Goal: Information Seeking & Learning: Learn about a topic

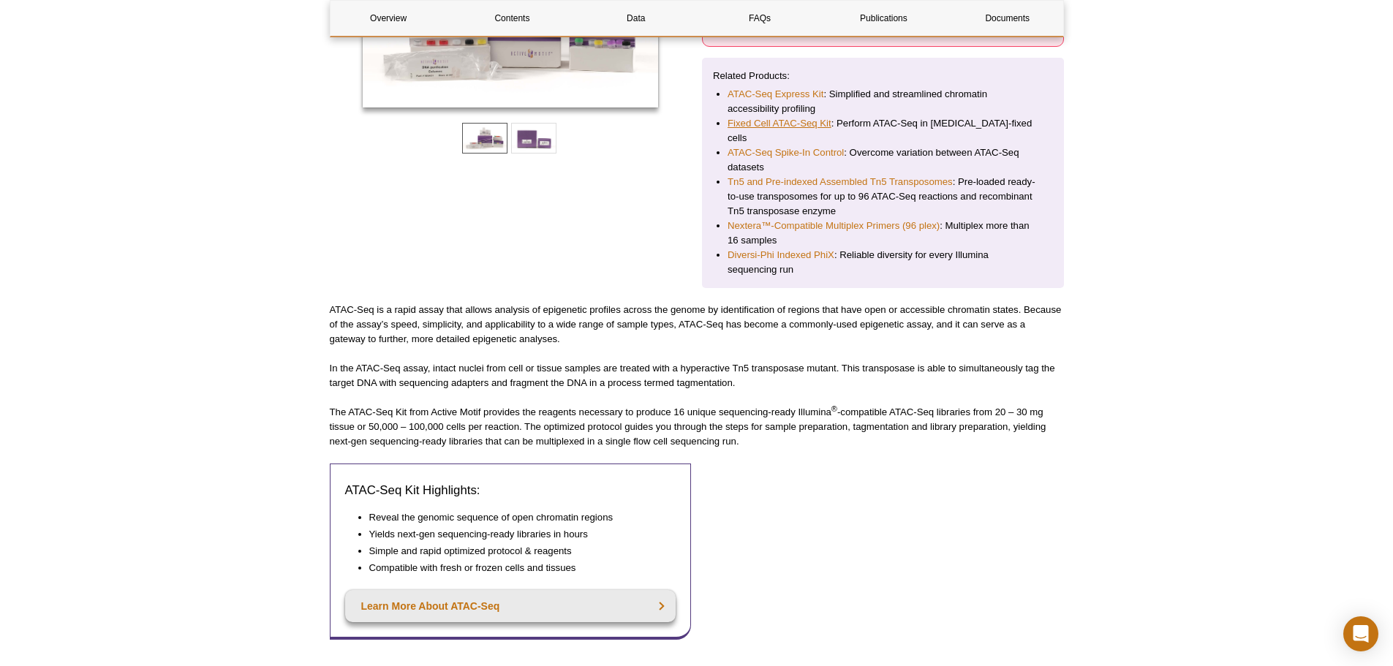
scroll to position [453, 0]
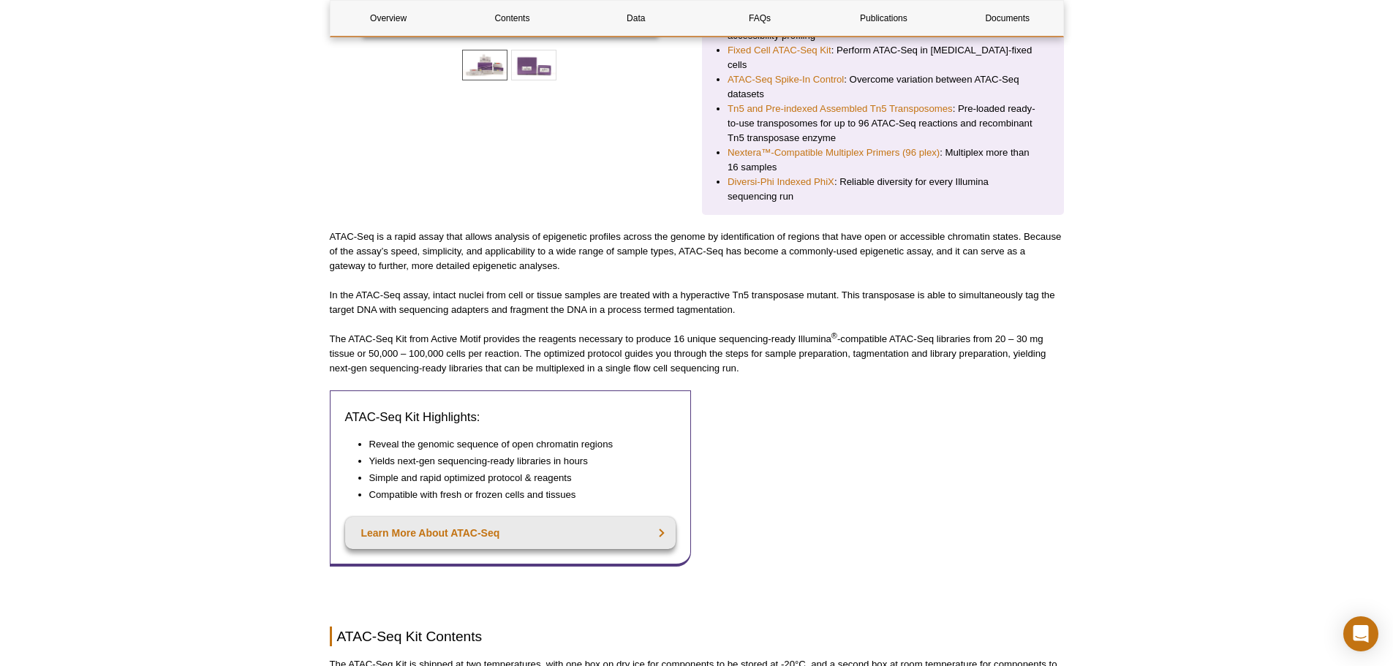
click at [556, 293] on p "In the ATAC-Seq assay, intact nuclei from cell or tissue samples are treated wi…" at bounding box center [697, 302] width 734 height 29
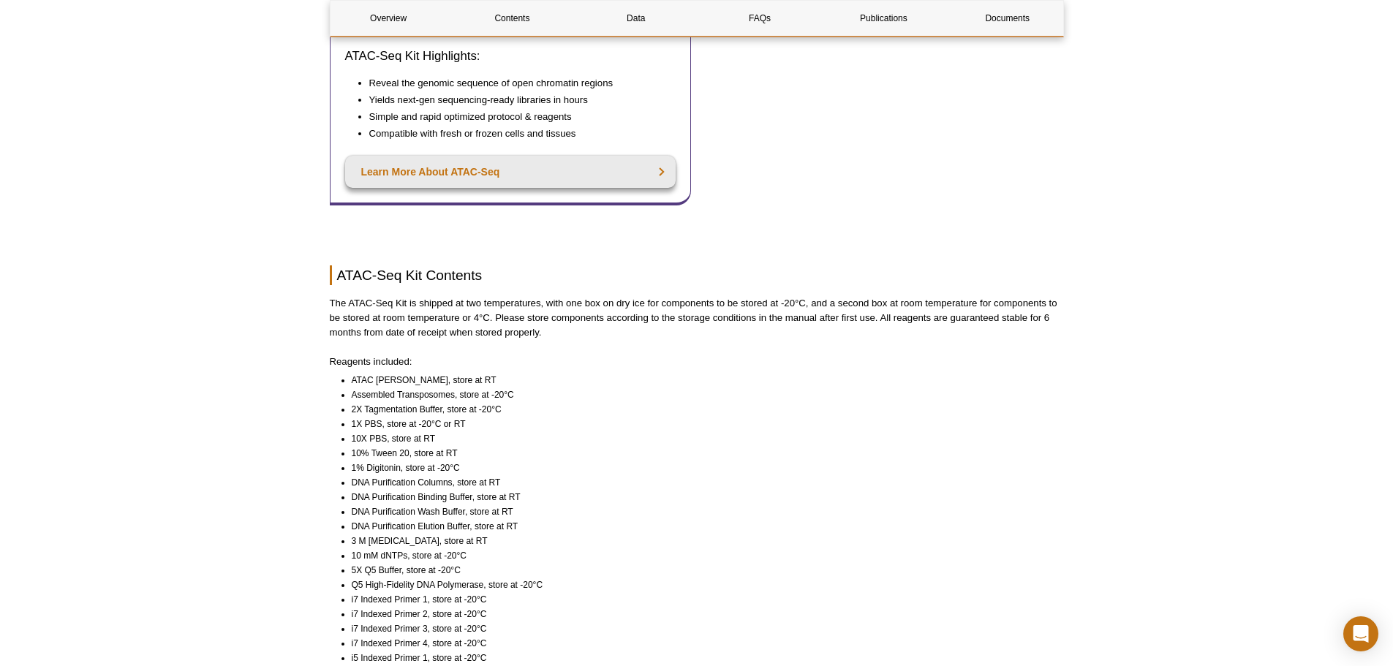
scroll to position [746, 0]
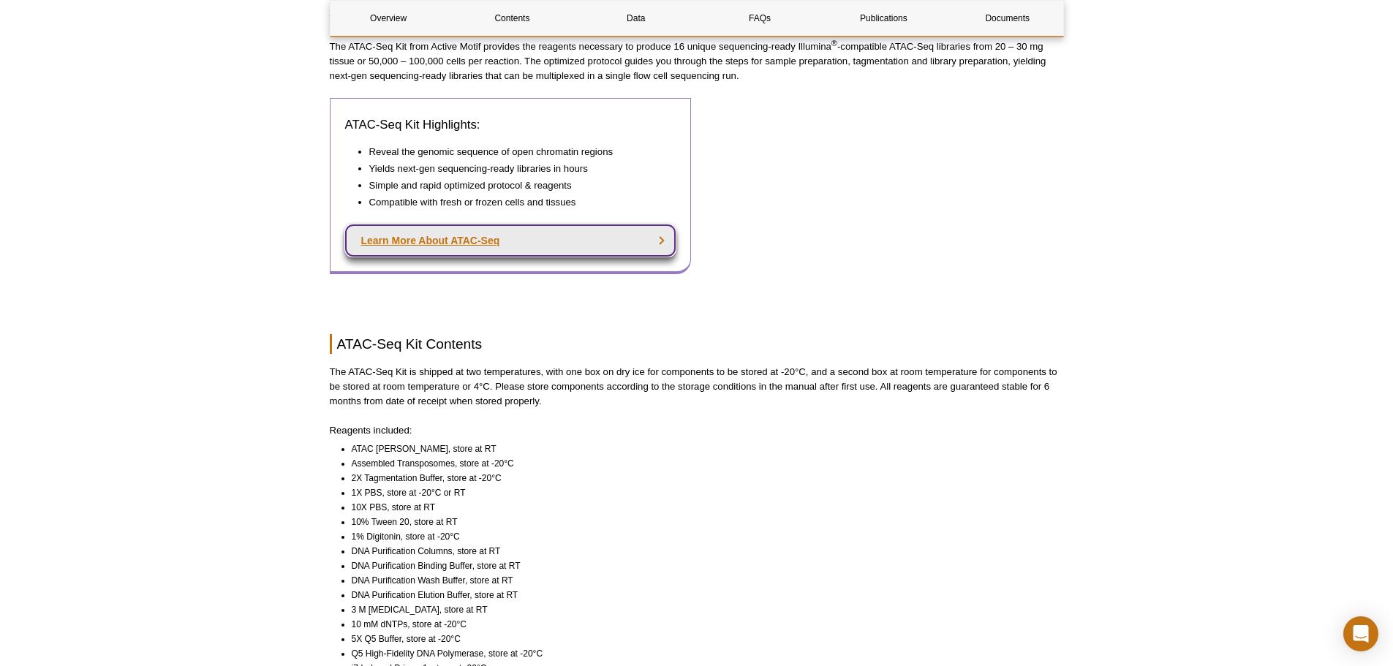
click at [573, 233] on link "Learn More About ATAC-Seq" at bounding box center [510, 241] width 331 height 32
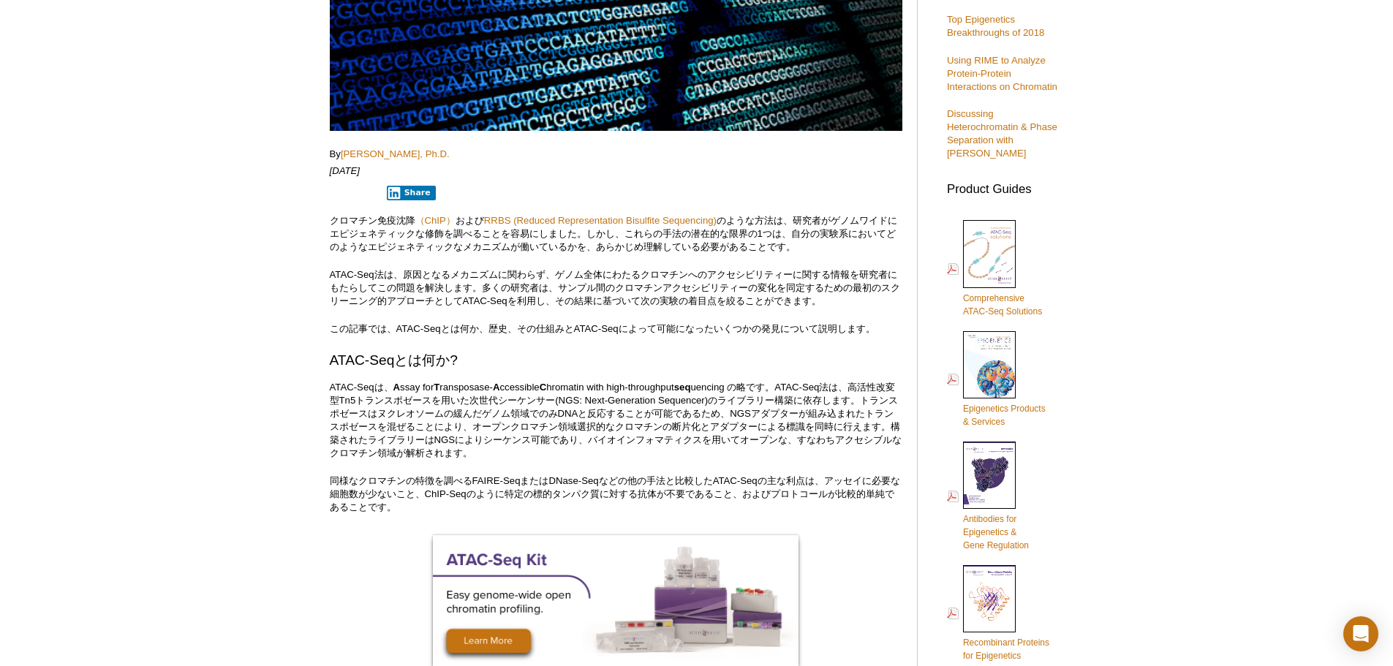
scroll to position [37, 0]
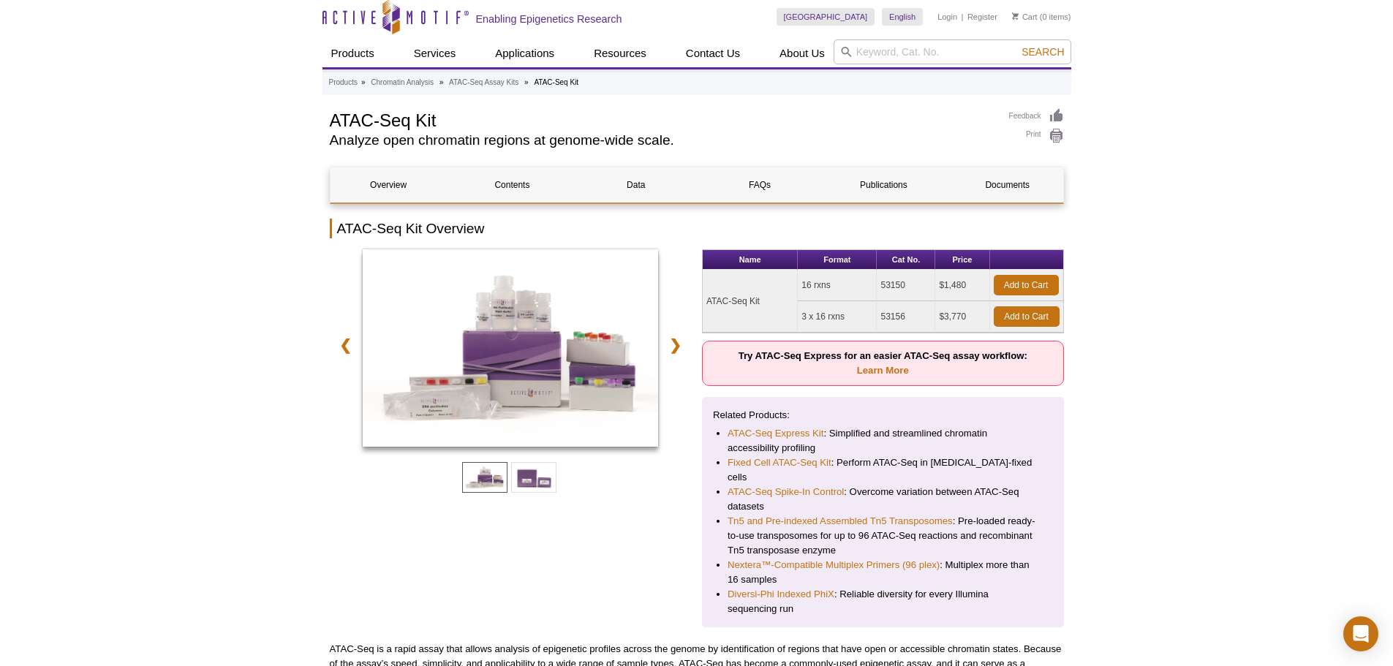
scroll to position [44, 0]
